Goal: Navigation & Orientation: Find specific page/section

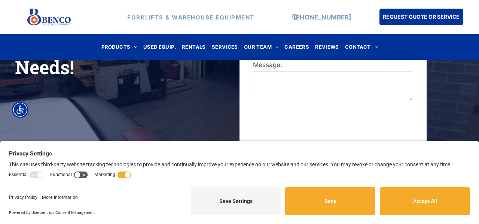
scroll to position [283, 0]
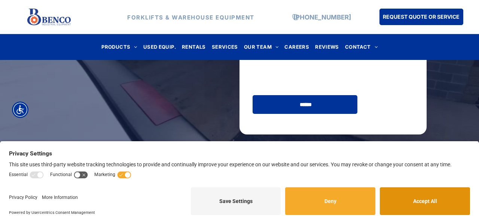
click at [420, 202] on button "Accept All" at bounding box center [425, 201] width 90 height 28
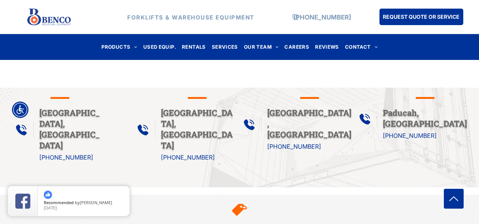
scroll to position [441, 0]
